Goal: Complete application form

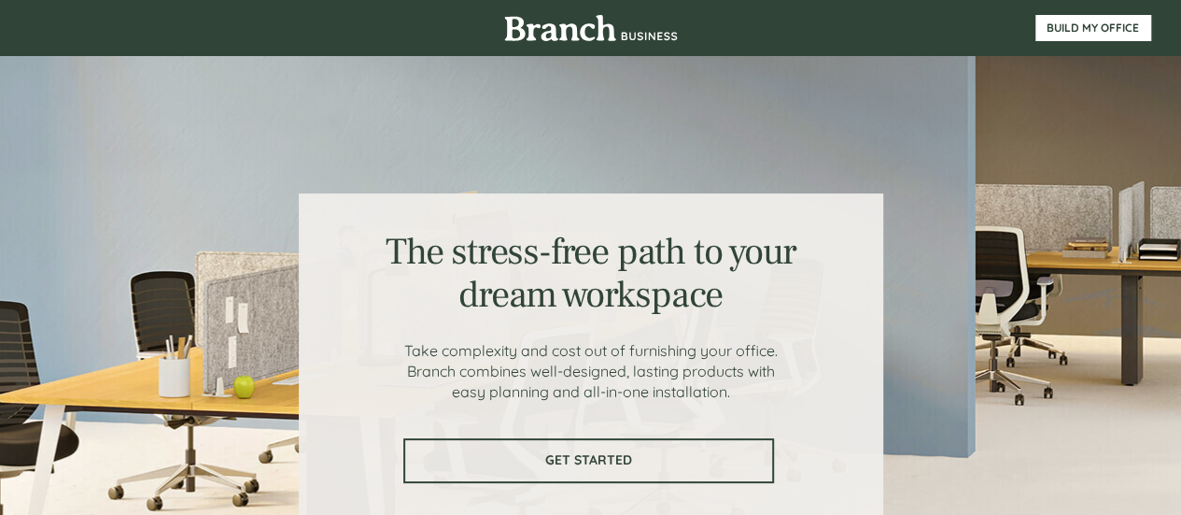
click at [536, 449] on link "GET STARTED" at bounding box center [588, 460] width 371 height 45
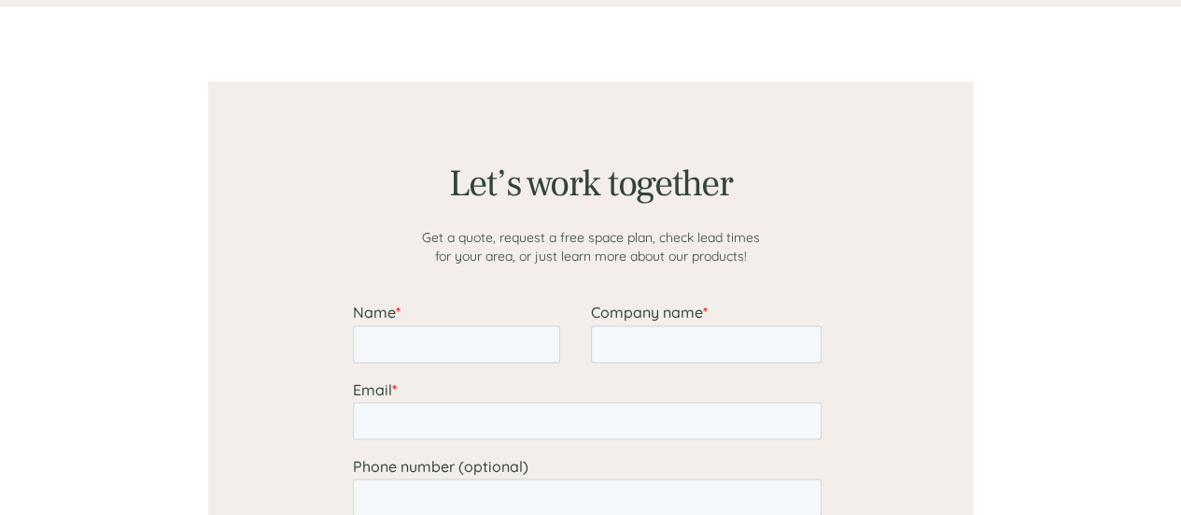
scroll to position [1450, 0]
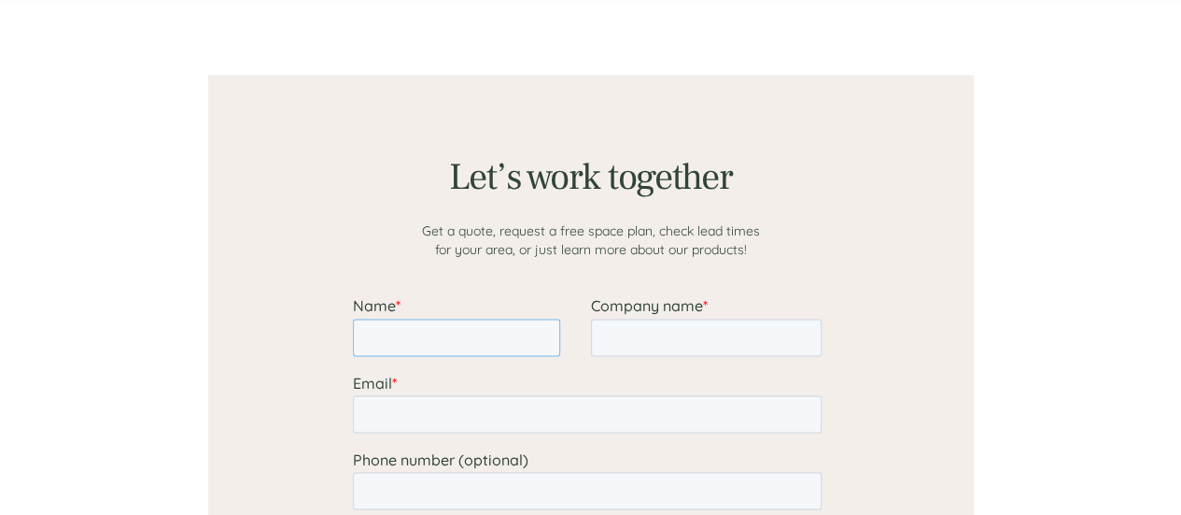
click at [435, 335] on input "Name *" at bounding box center [455, 336] width 207 height 37
type input "Priyanka"
type input "[EMAIL_ADDRESS][DOMAIN_NAME]"
type input "13104622502"
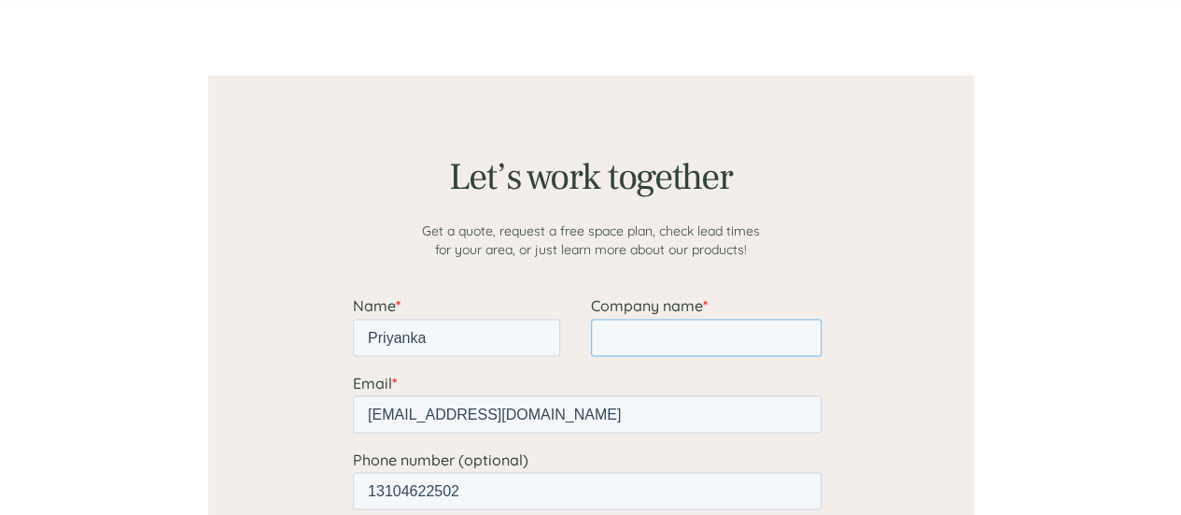
click at [613, 328] on input "Company name *" at bounding box center [705, 336] width 231 height 37
click at [662, 338] on input "Consualte General of Indai" at bounding box center [705, 336] width 231 height 37
type input "Consulate General of Indai"
click at [104, 389] on div at bounding box center [591, 425] width 1121 height 851
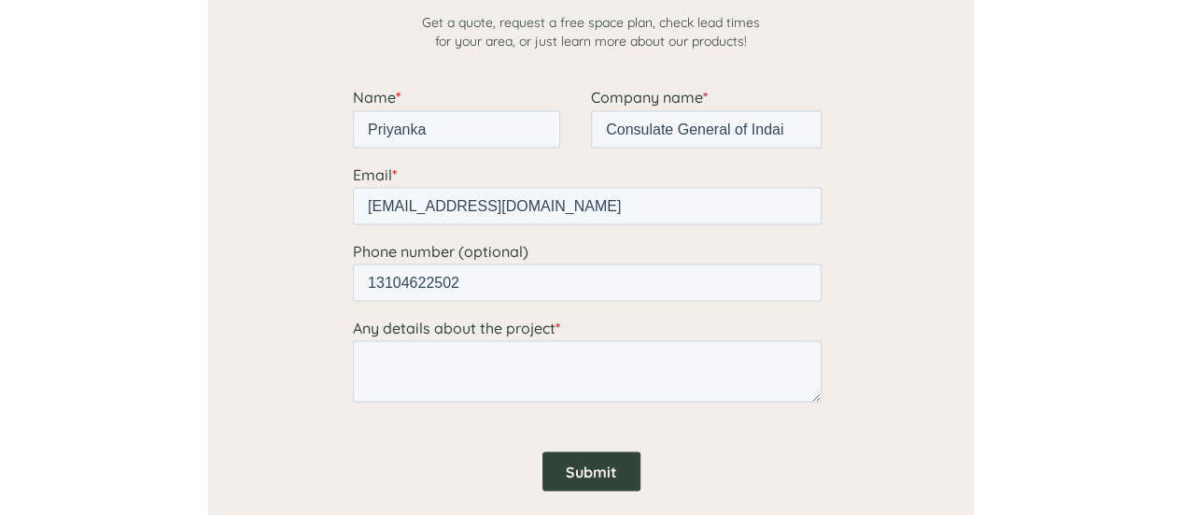
scroll to position [1674, 0]
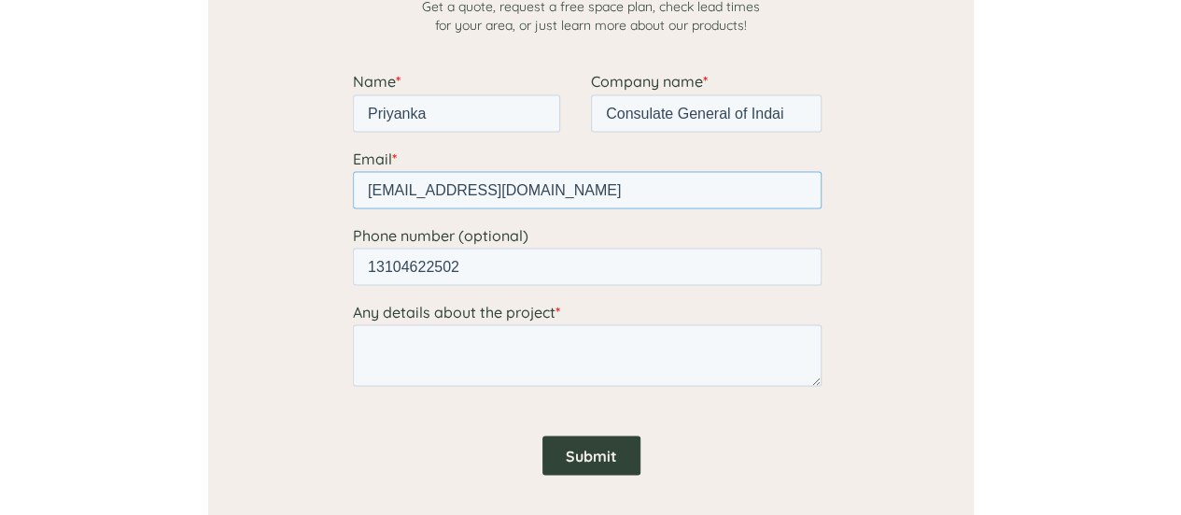
click at [527, 188] on input "[EMAIL_ADDRESS][DOMAIN_NAME]" at bounding box center [586, 189] width 469 height 37
type input "[DOMAIN_NAME][EMAIL_ADDRESS][DOMAIN_NAME]"
click at [502, 351] on textarea "Any details about the project *" at bounding box center [586, 355] width 469 height 62
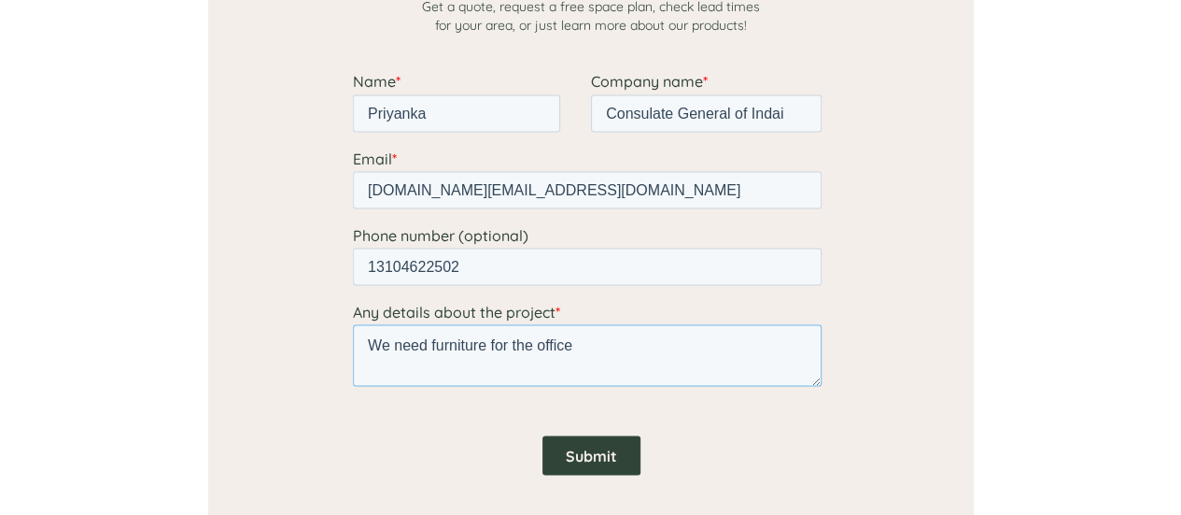
type textarea "We need furniture for the office"
click at [586, 459] on input "Submit" at bounding box center [591, 454] width 98 height 39
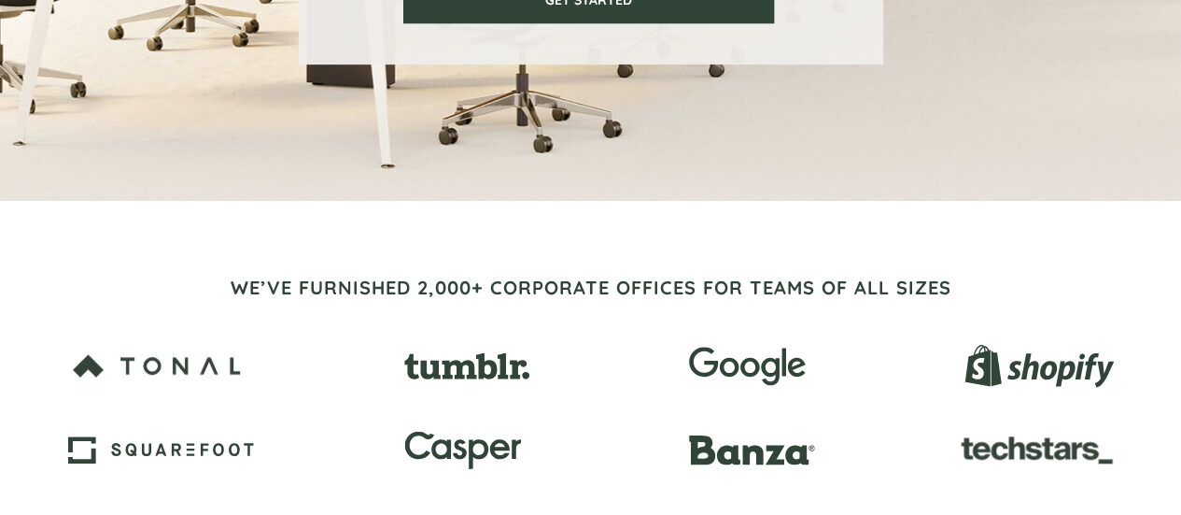
scroll to position [9, 0]
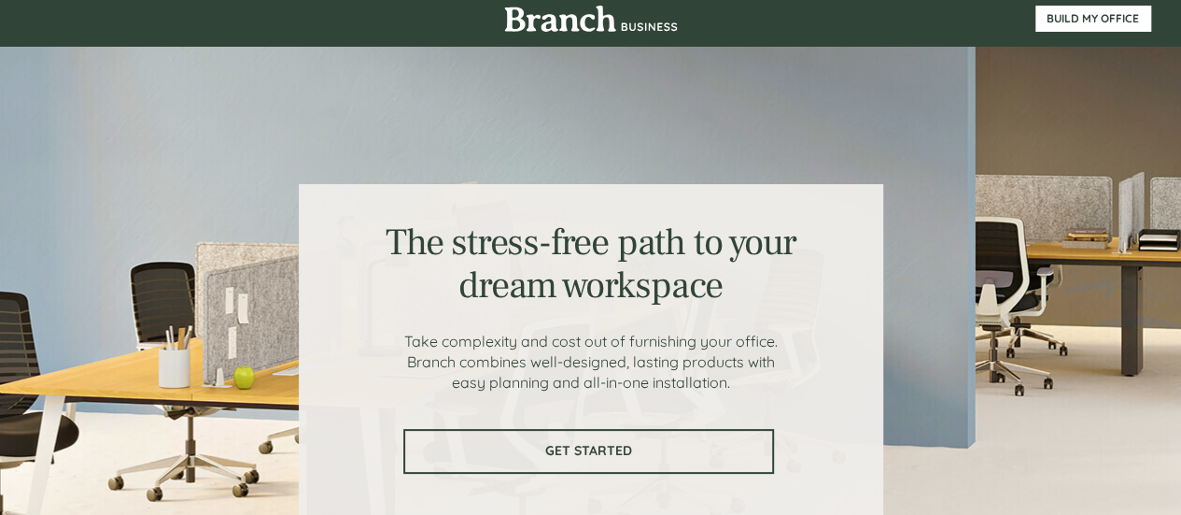
click at [592, 436] on link "GET STARTED" at bounding box center [588, 451] width 371 height 45
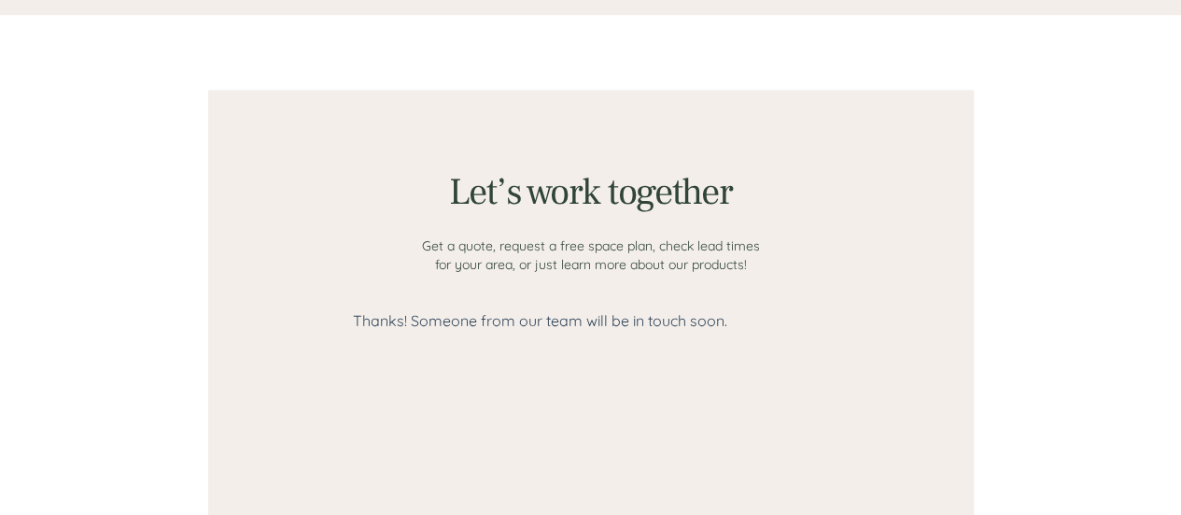
scroll to position [1450, 0]
